Goal: Task Accomplishment & Management: Manage account settings

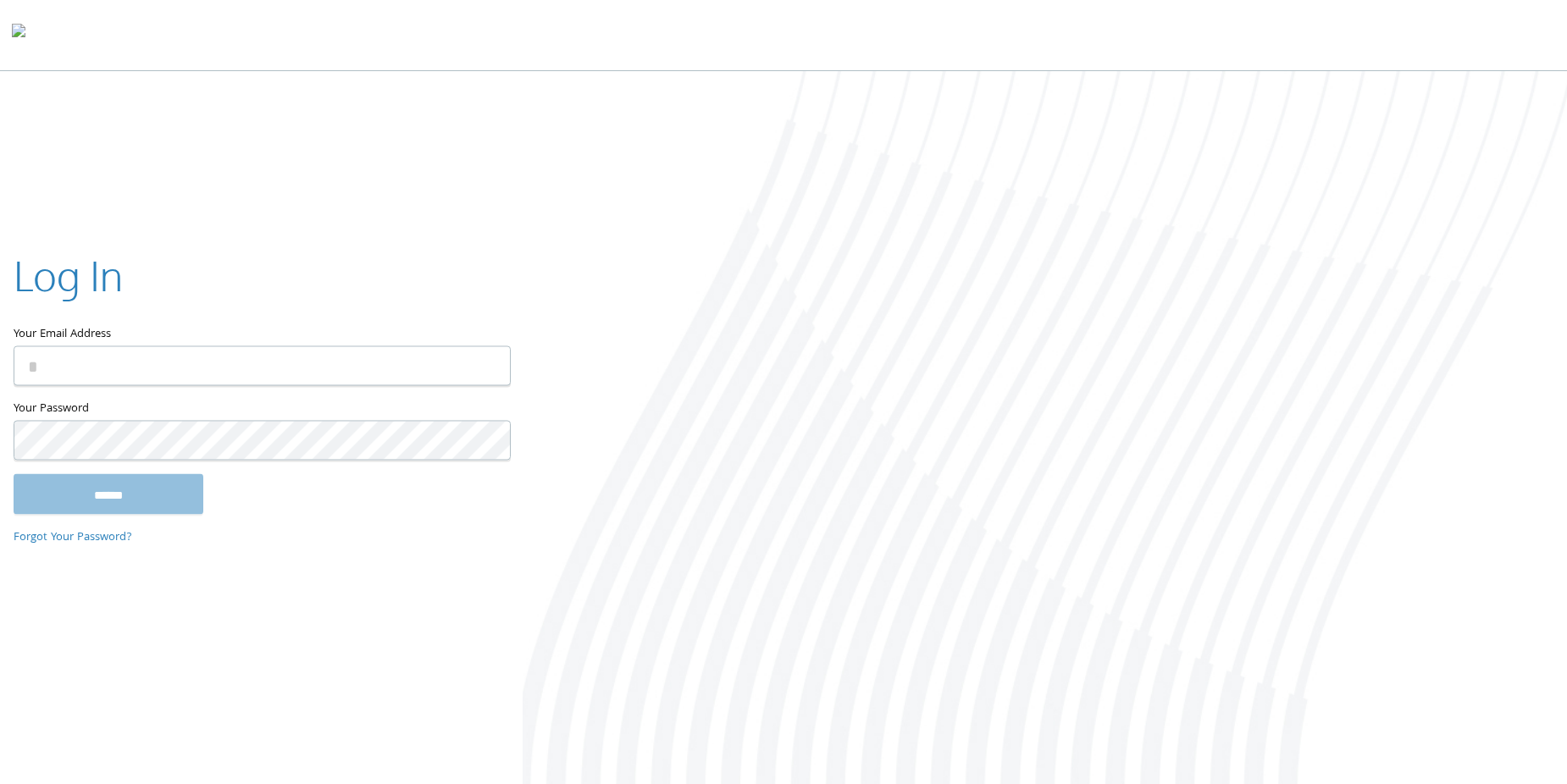
type input "**********"
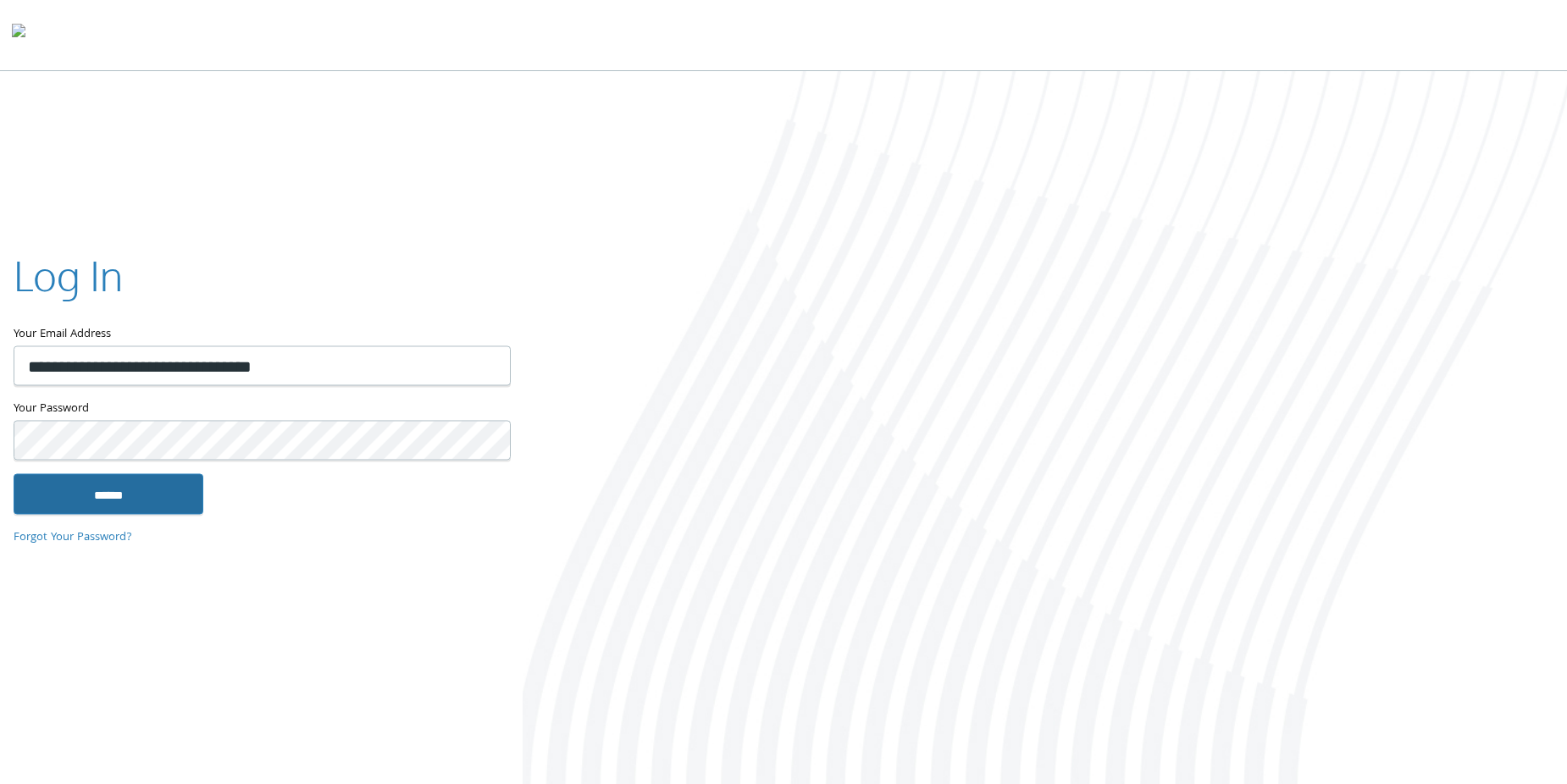
click at [110, 494] on input "******" at bounding box center [108, 494] width 190 height 41
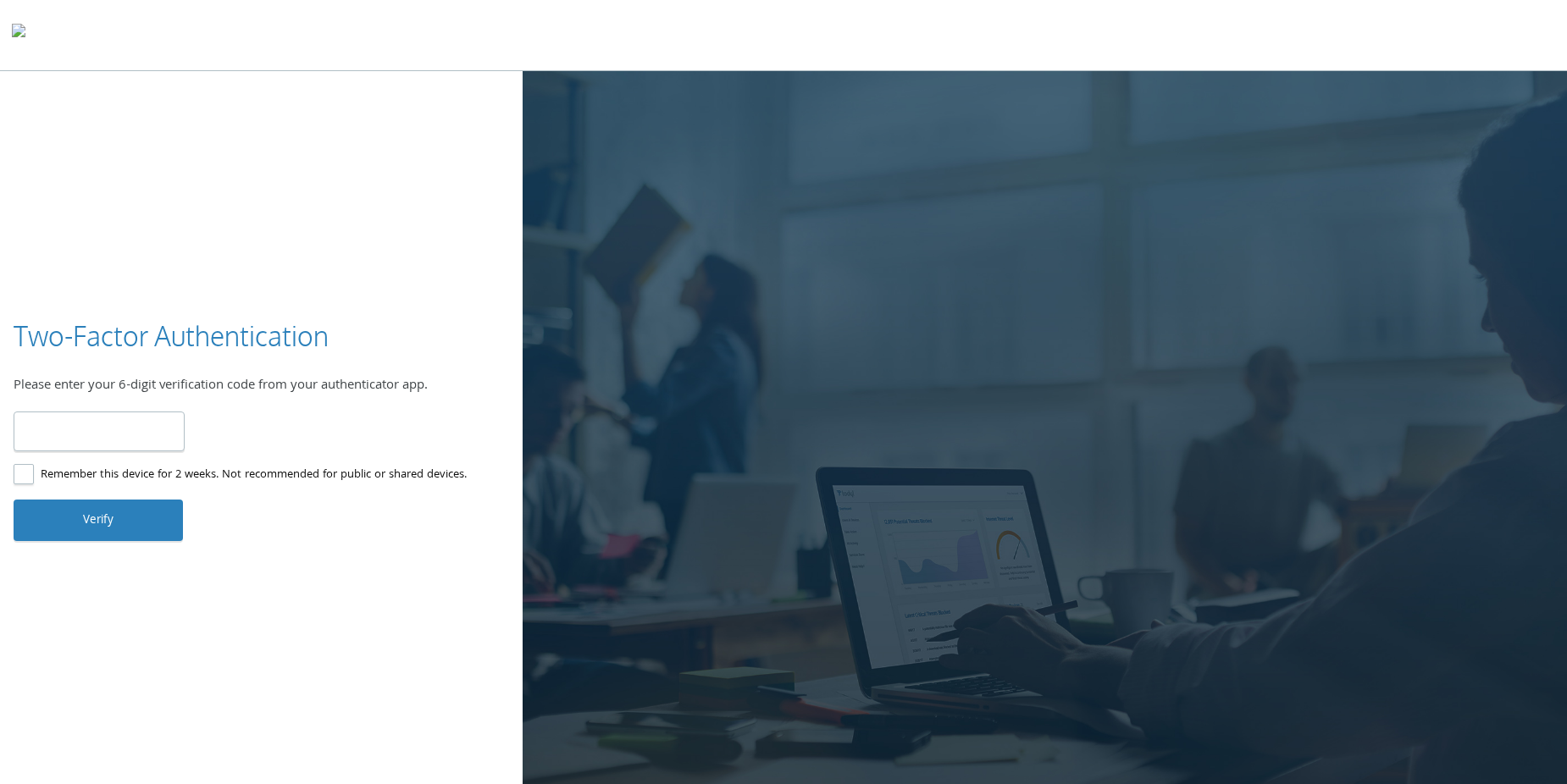
type input "******"
click at [78, 515] on button "Verify" at bounding box center [98, 520] width 169 height 41
